Goal: Transaction & Acquisition: Subscribe to service/newsletter

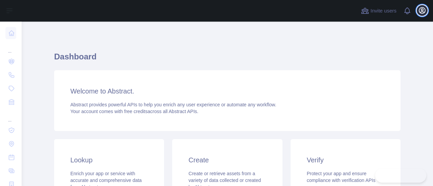
click at [421, 10] on icon "button" at bounding box center [422, 10] width 8 height 8
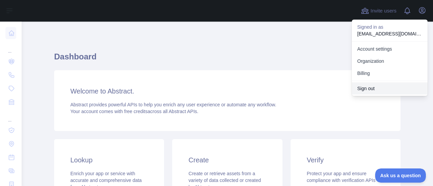
click at [369, 87] on button "Sign out" at bounding box center [390, 89] width 76 height 12
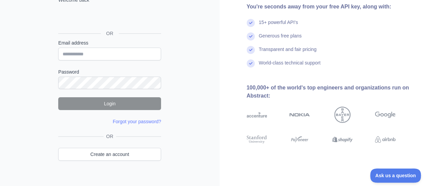
scroll to position [70, 0]
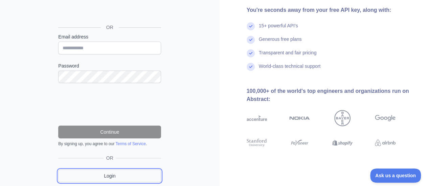
click at [118, 176] on link "Login" at bounding box center [109, 176] width 103 height 13
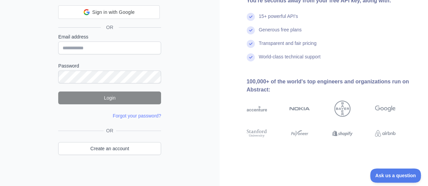
scroll to position [55, 0]
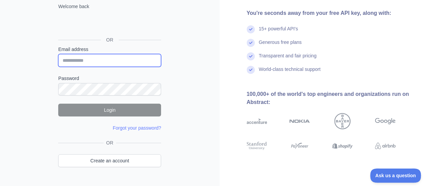
click at [90, 63] on input "Email address" at bounding box center [109, 60] width 103 height 13
type input "**********"
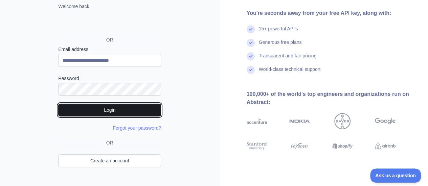
click at [129, 107] on button "Login" at bounding box center [109, 110] width 103 height 13
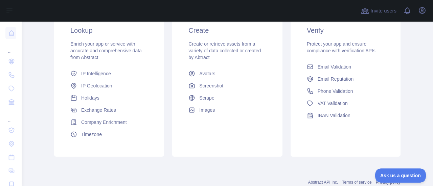
scroll to position [135, 0]
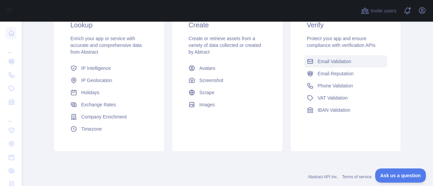
click at [336, 62] on span "Email Validation" at bounding box center [334, 61] width 33 height 7
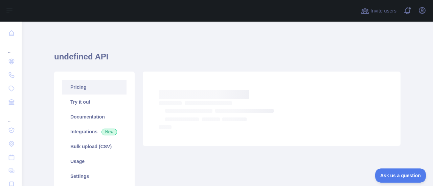
click at [70, 91] on link "Pricing" at bounding box center [94, 87] width 64 height 15
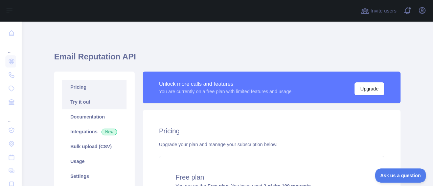
click at [80, 103] on link "Try it out" at bounding box center [94, 102] width 64 height 15
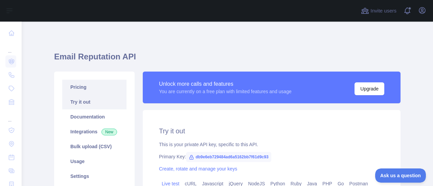
click at [81, 90] on link "Pricing" at bounding box center [94, 87] width 64 height 15
type textarea "**********"
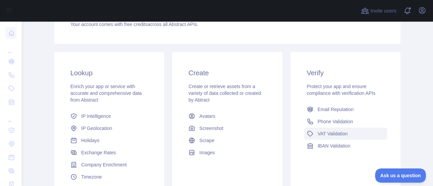
scroll to position [101, 0]
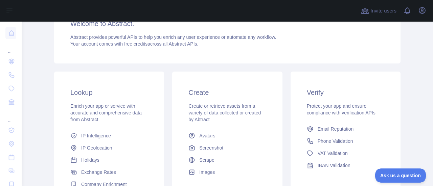
scroll to position [34, 0]
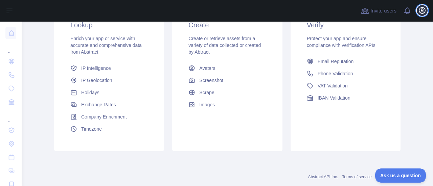
click at [419, 6] on button "Open user menu" at bounding box center [422, 10] width 11 height 11
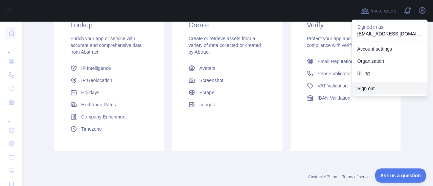
click at [374, 90] on button "Sign out" at bounding box center [390, 89] width 76 height 12
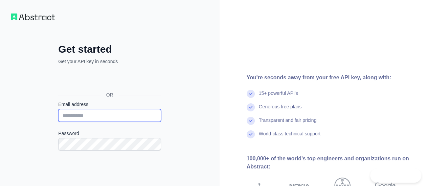
drag, startPoint x: 0, startPoint y: 0, endPoint x: 116, endPoint y: 113, distance: 161.9
click at [116, 113] on input "Email address" at bounding box center [109, 115] width 103 height 13
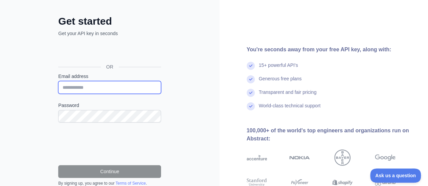
scroll to position [68, 0]
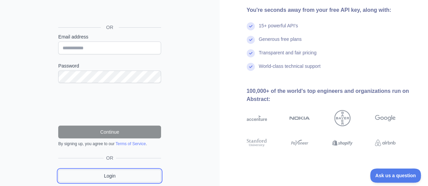
click at [115, 179] on link "Login" at bounding box center [109, 176] width 103 height 13
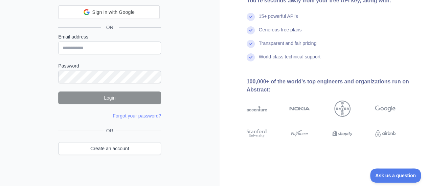
scroll to position [55, 0]
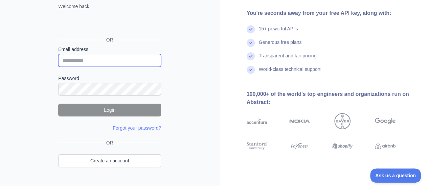
click at [92, 57] on input "Email address" at bounding box center [109, 60] width 103 height 13
type input "**********"
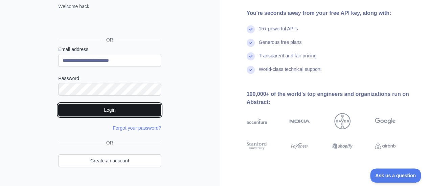
drag, startPoint x: 119, startPoint y: 106, endPoint x: 116, endPoint y: 103, distance: 4.1
click at [118, 105] on button "Login" at bounding box center [109, 110] width 103 height 13
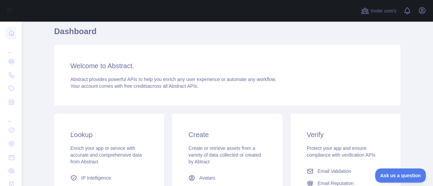
scroll to position [68, 0]
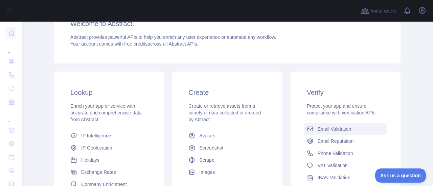
click at [331, 129] on span "Email Validation" at bounding box center [334, 129] width 33 height 7
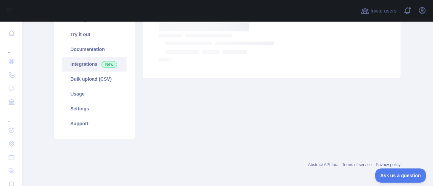
click at [93, 63] on link "Integrations New" at bounding box center [94, 64] width 64 height 15
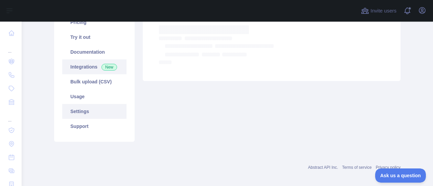
scroll to position [68, 0]
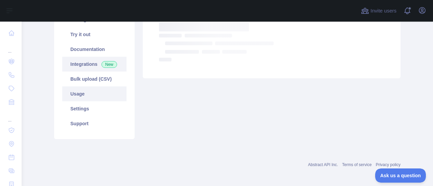
click at [87, 92] on link "Usage" at bounding box center [94, 94] width 64 height 15
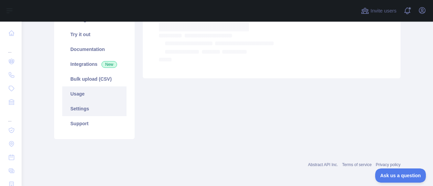
click at [84, 109] on link "Settings" at bounding box center [94, 108] width 64 height 15
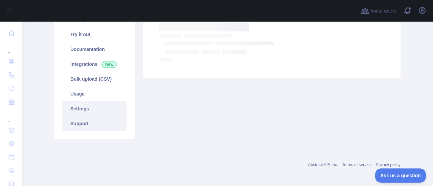
click at [87, 122] on link "Support" at bounding box center [94, 123] width 64 height 15
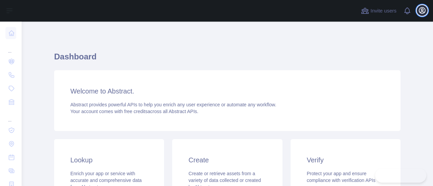
click at [425, 11] on icon "button" at bounding box center [422, 10] width 8 height 8
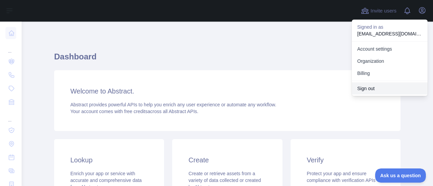
click at [377, 89] on button "Sign out" at bounding box center [390, 89] width 76 height 12
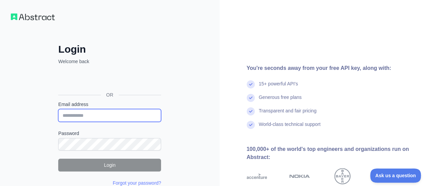
click at [105, 111] on input "Email address" at bounding box center [109, 115] width 103 height 13
type input "**********"
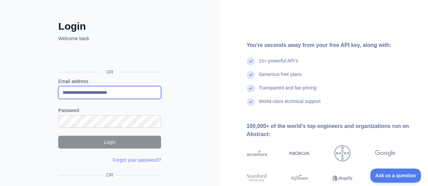
scroll to position [34, 0]
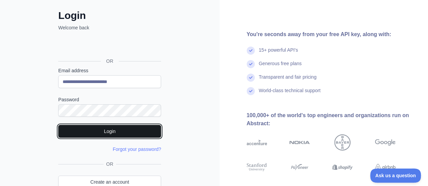
click at [124, 134] on button "Login" at bounding box center [109, 131] width 103 height 13
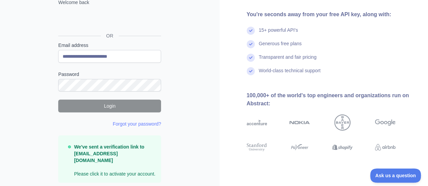
scroll to position [68, 0]
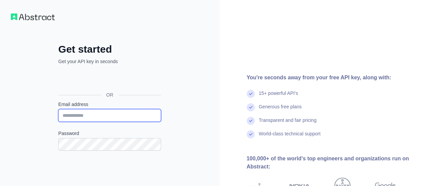
drag, startPoint x: 0, startPoint y: 0, endPoint x: 103, endPoint y: 115, distance: 154.4
click at [103, 115] on input "Email address" at bounding box center [109, 115] width 103 height 13
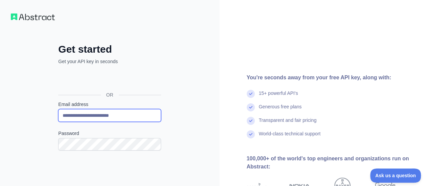
type input "**********"
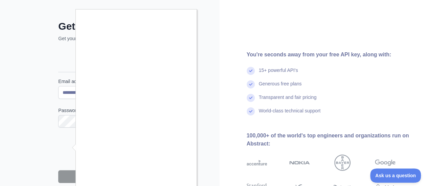
scroll to position [34, 0]
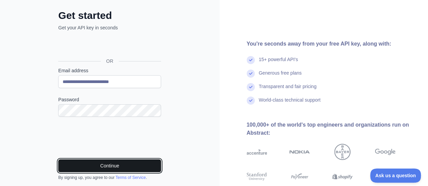
click at [119, 165] on button "Continue" at bounding box center [109, 166] width 103 height 13
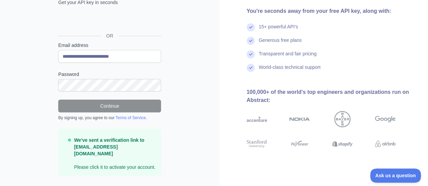
scroll to position [68, 0]
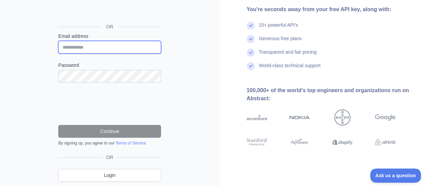
click at [87, 50] on input "Email address" at bounding box center [109, 47] width 103 height 13
click at [80, 47] on input "**********" at bounding box center [109, 47] width 103 height 13
type input "**********"
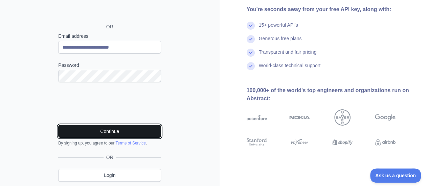
click at [110, 134] on button "Continue" at bounding box center [109, 131] width 103 height 13
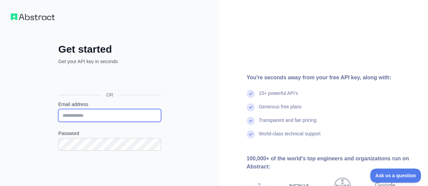
click at [96, 115] on input "Email address" at bounding box center [109, 115] width 103 height 13
click at [80, 114] on input "**********" at bounding box center [109, 115] width 103 height 13
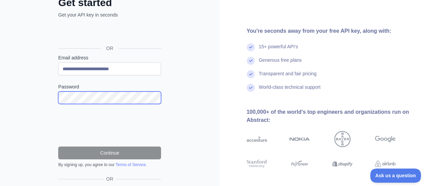
scroll to position [68, 0]
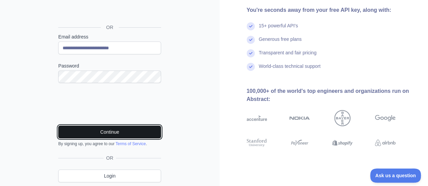
click at [96, 129] on button "Continue" at bounding box center [109, 132] width 103 height 13
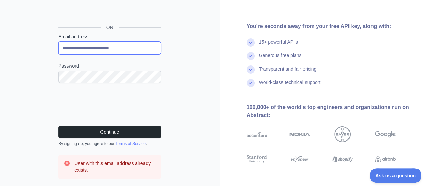
click at [82, 49] on input "**********" at bounding box center [109, 48] width 103 height 13
type input "**********"
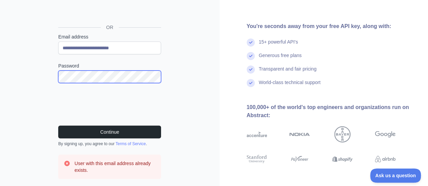
click at [26, 83] on div "**********" at bounding box center [109, 87] width 219 height 310
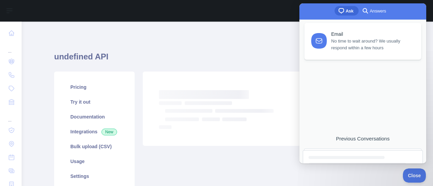
click at [269, 151] on div "Loading... Loading..." at bounding box center [272, 139] width 266 height 135
click at [254, 32] on div "undefined API Pricing Try it out Documentation Integrations New Bulk upload (CS…" at bounding box center [227, 139] width 346 height 235
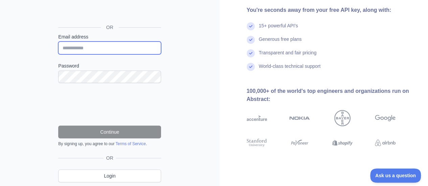
click at [87, 49] on input "Email address" at bounding box center [109, 48] width 103 height 13
type input "**********"
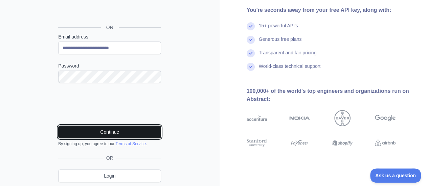
click at [106, 130] on button "Continue" at bounding box center [109, 132] width 103 height 13
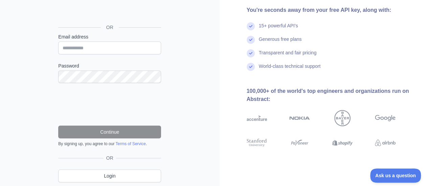
drag, startPoint x: 75, startPoint y: 29, endPoint x: 73, endPoint y: 44, distance: 15.4
click at [76, 33] on div "Get started Get your API key in seconds OR Email address Password Continue By s…" at bounding box center [110, 85] width 130 height 218
click at [71, 49] on input "Email address" at bounding box center [109, 48] width 103 height 13
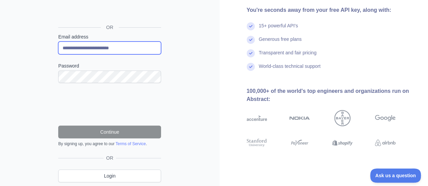
type input "**********"
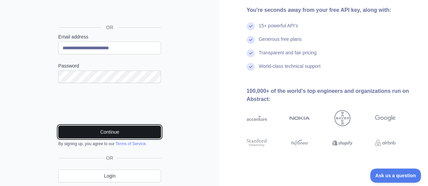
click at [108, 131] on button "Continue" at bounding box center [109, 132] width 103 height 13
